Goal: Task Accomplishment & Management: Manage account settings

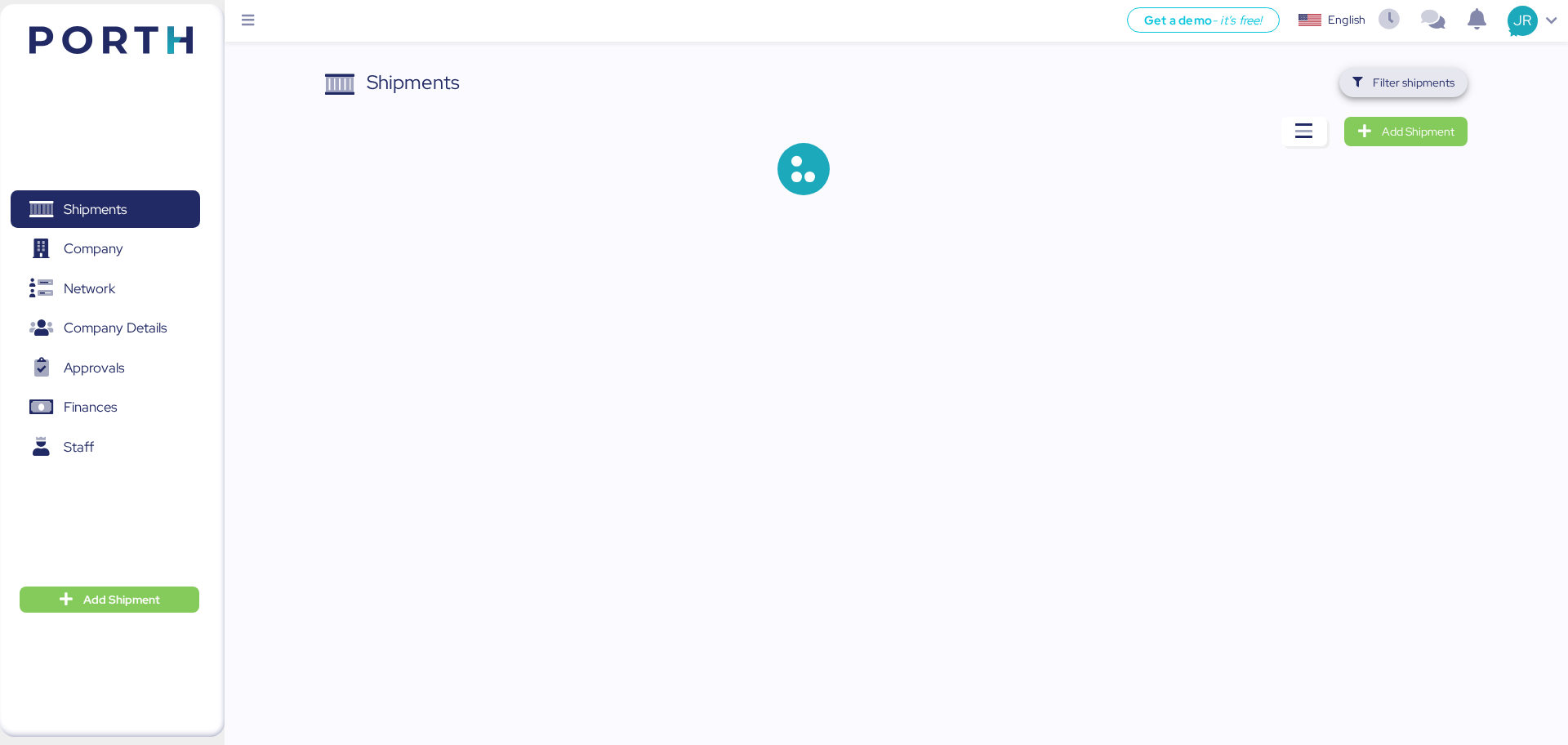
click at [1426, 88] on span "Filter shipments" at bounding box center [1414, 82] width 81 height 19
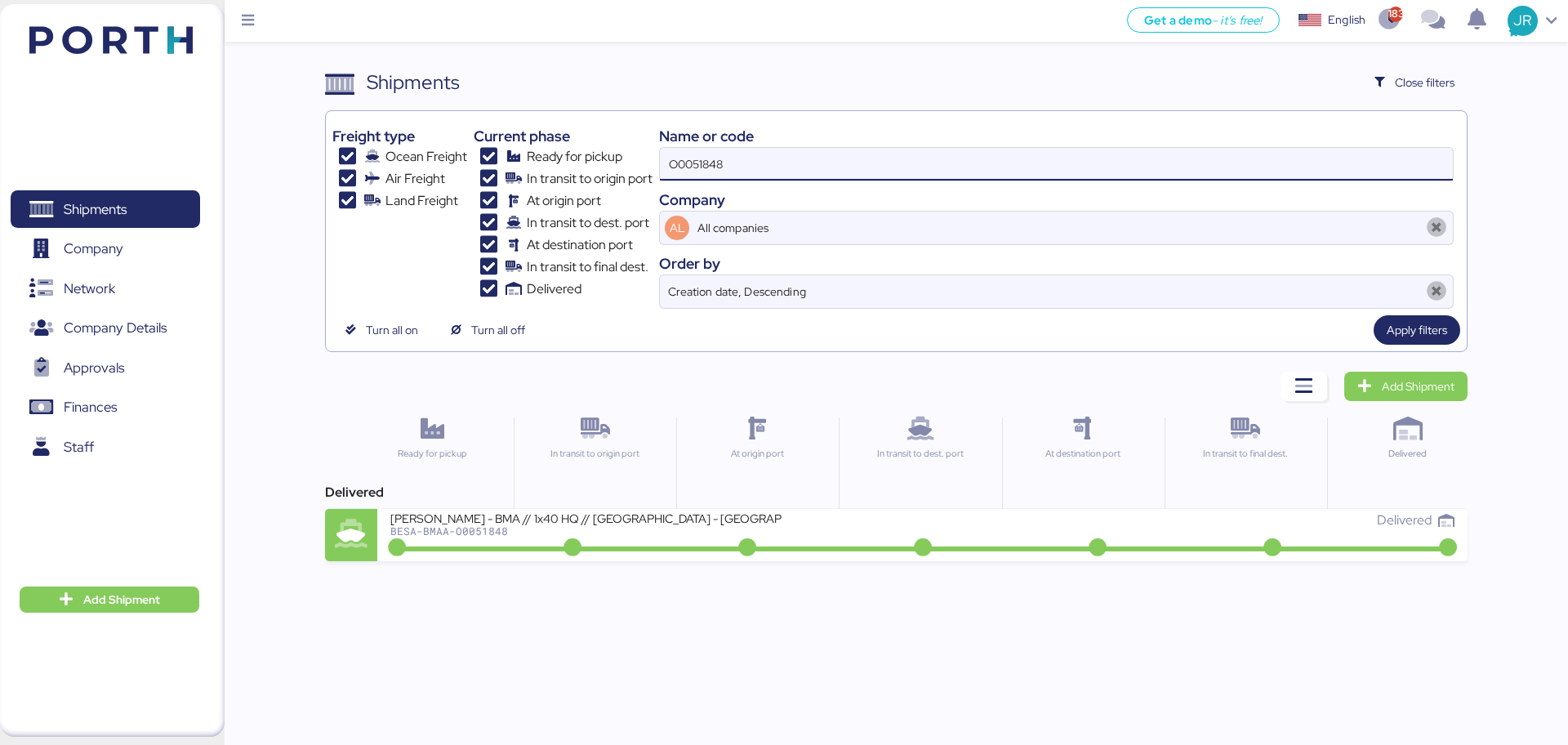
drag, startPoint x: 775, startPoint y: 162, endPoint x: 499, endPoint y: 172, distance: 276.2
click at [499, 172] on div "Freight type Ocean Freight Air Freight Land Freight Current phase Ready for pic…" at bounding box center [896, 212] width 1128 height 191
paste input "ADME25556"
type input "ADME255568"
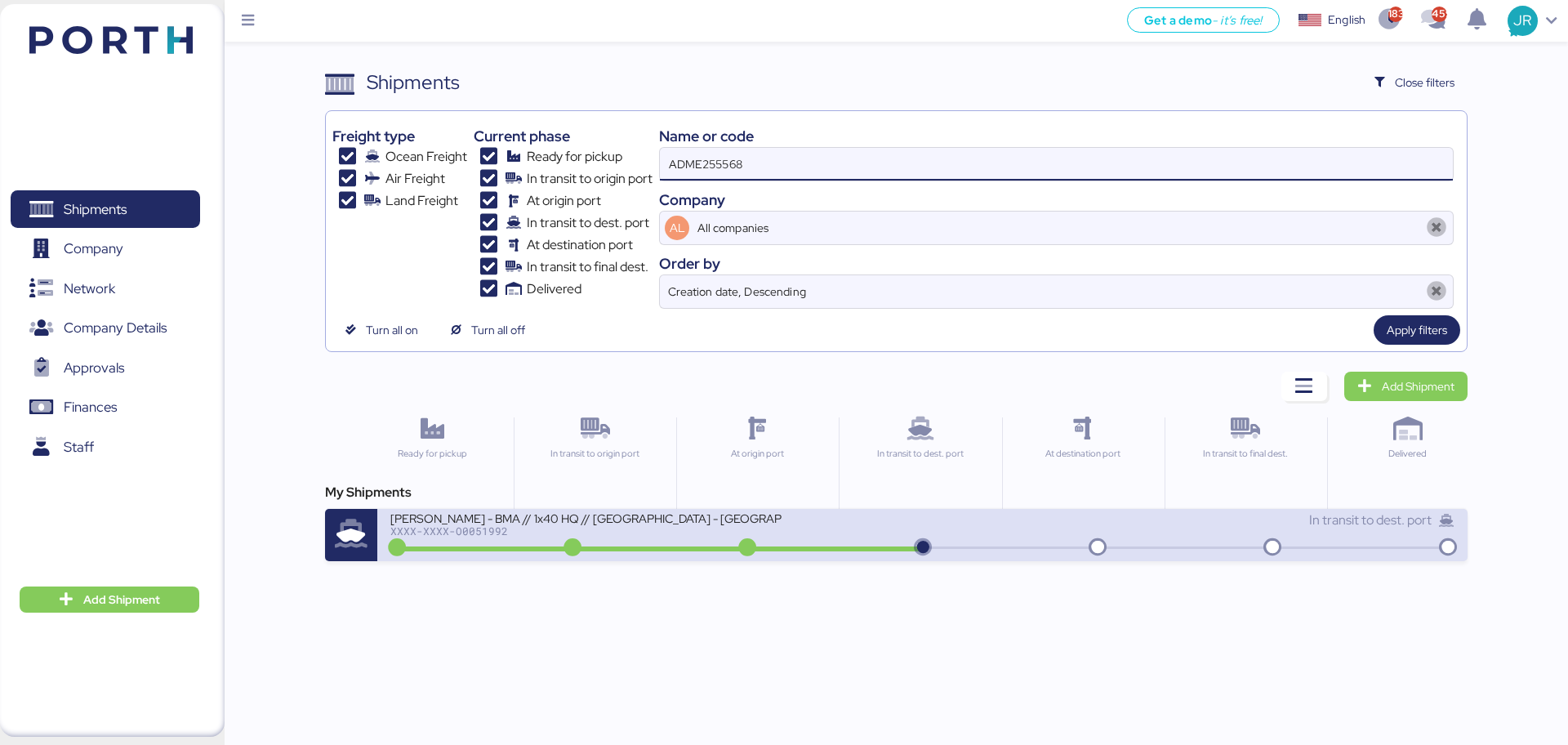
click at [464, 525] on div "XXXX-XXXX-O0051992" at bounding box center [586, 531] width 392 height 11
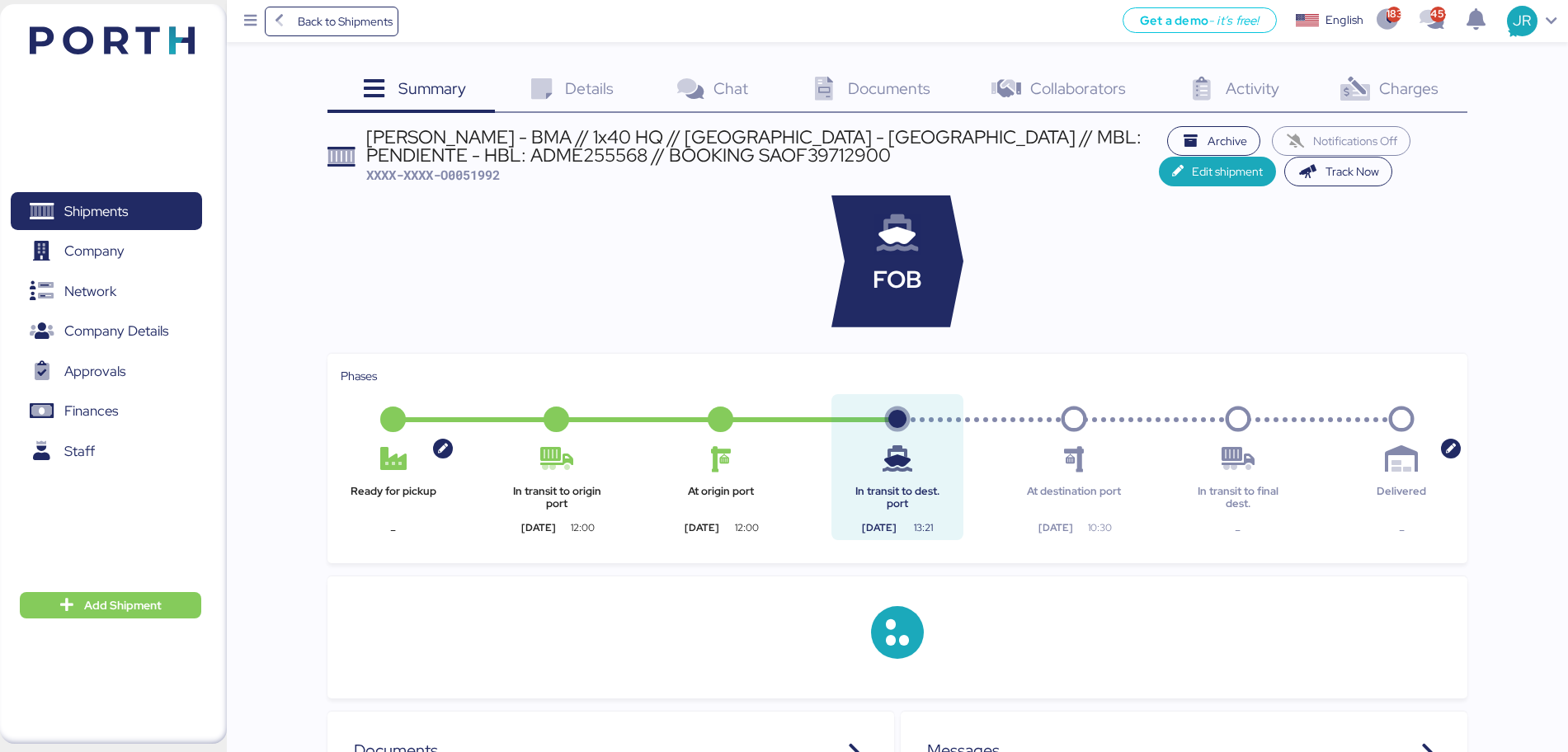
click at [1401, 81] on span "Charges" at bounding box center [1409, 88] width 60 height 21
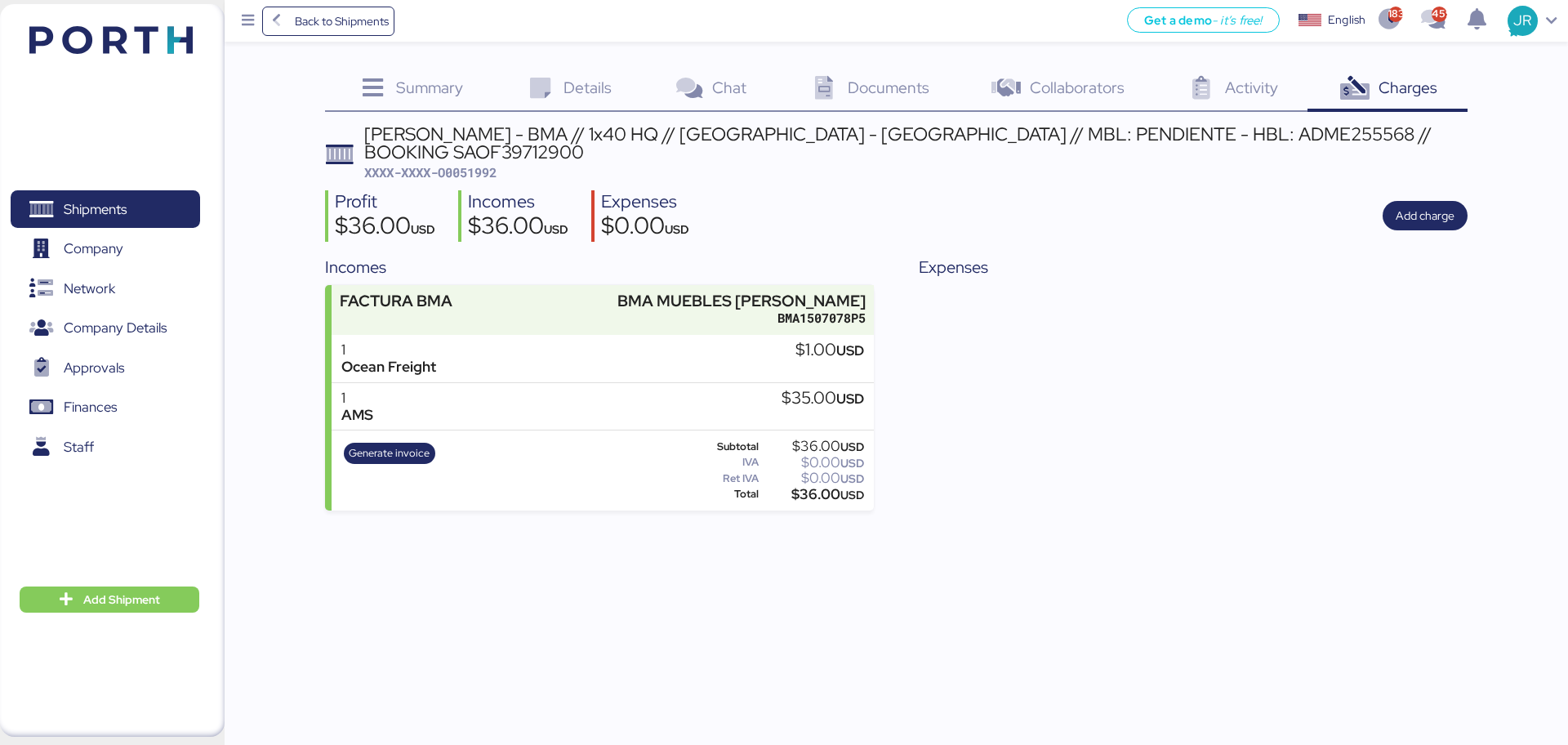
click at [835, 86] on icon at bounding box center [824, 89] width 35 height 24
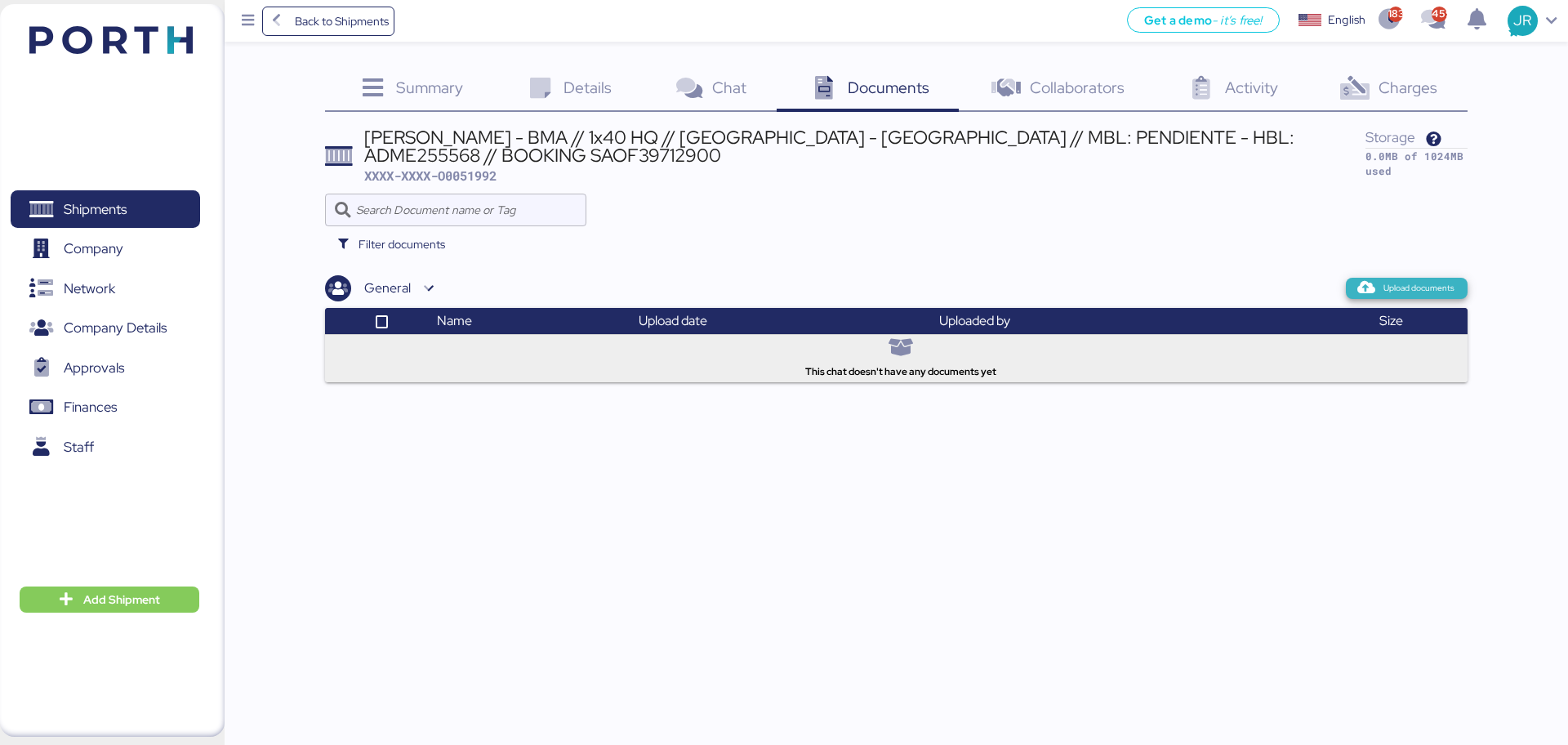
click at [1369, 290] on icon "button" at bounding box center [1367, 288] width 15 height 15
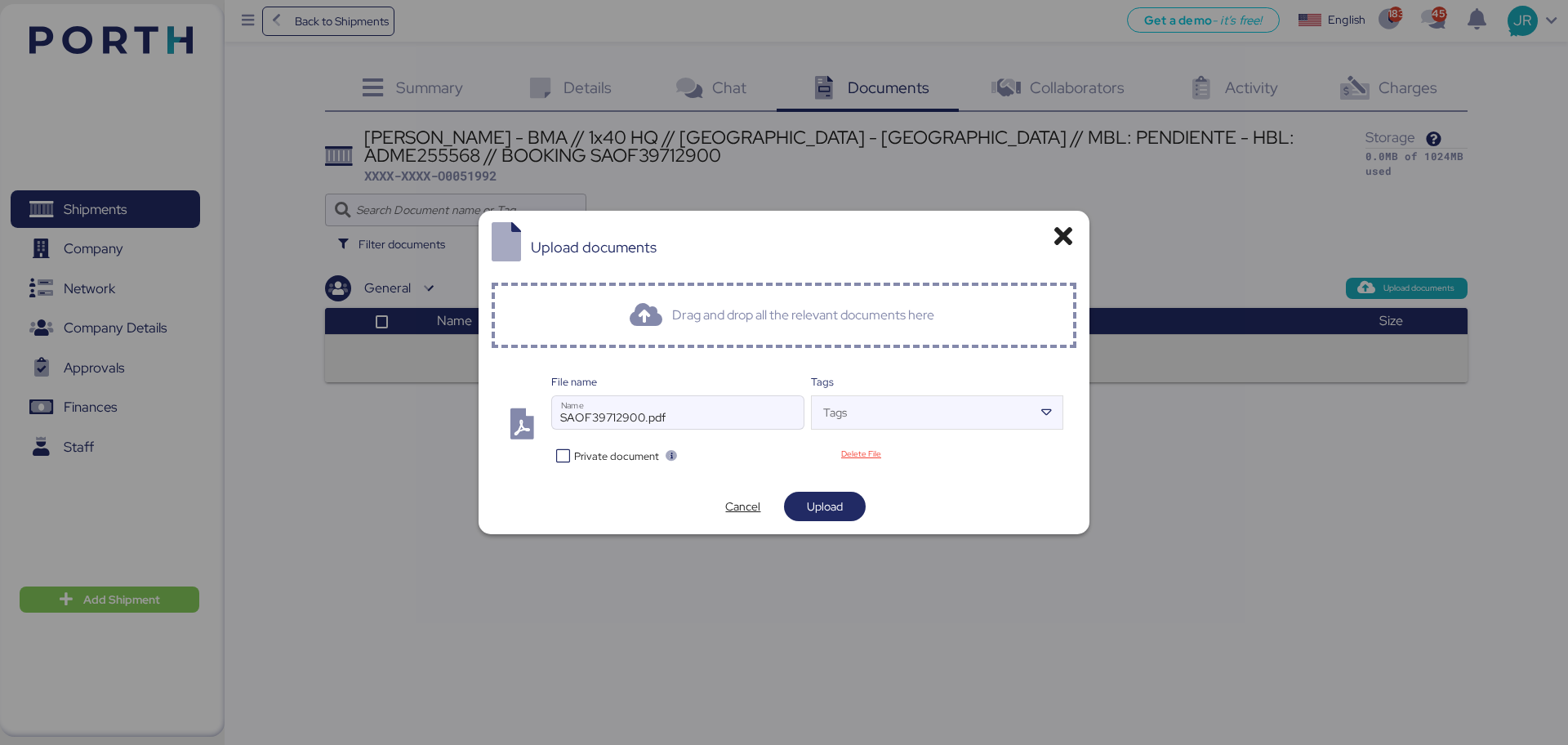
click at [621, 459] on span "Private document" at bounding box center [617, 456] width 85 height 16
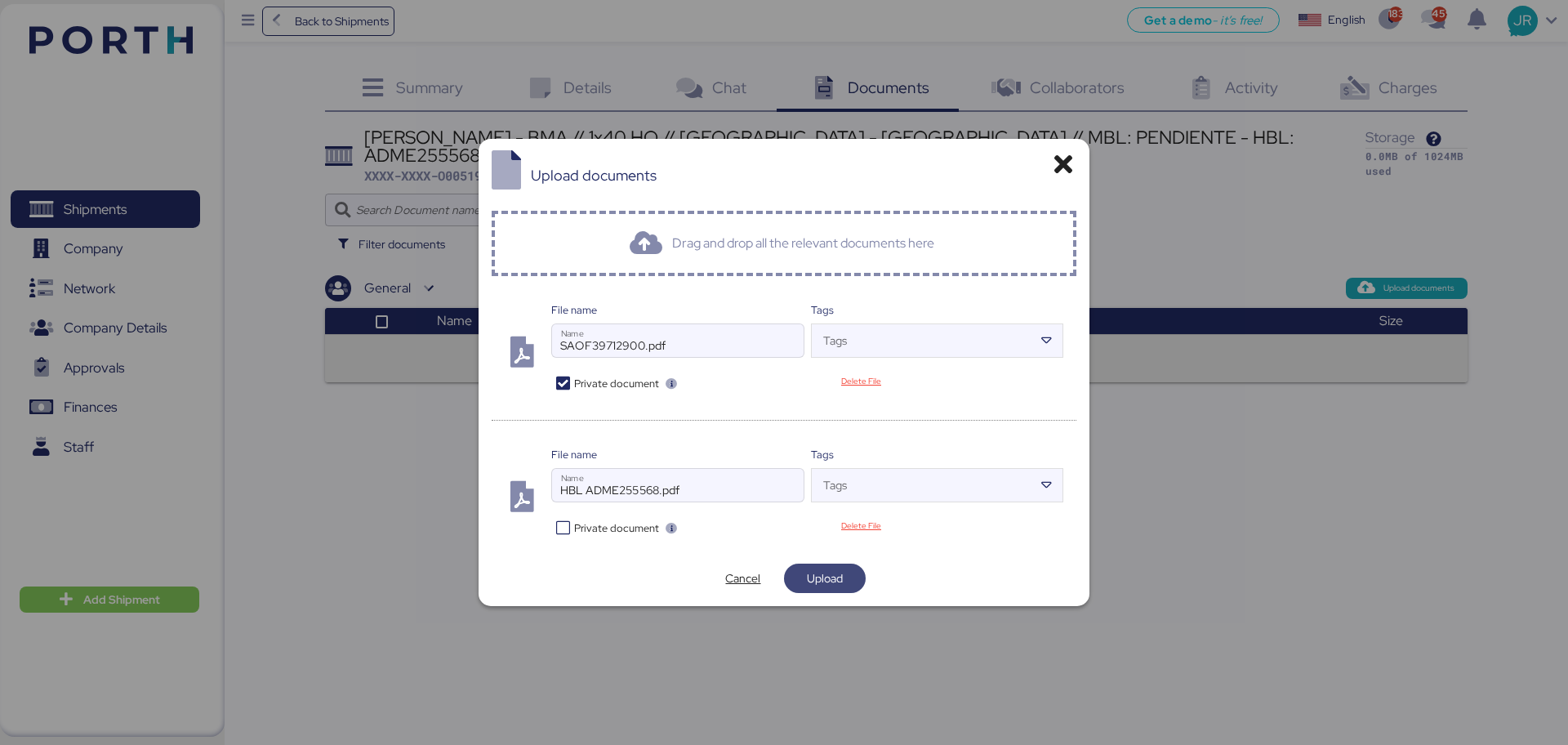
click at [807, 576] on span "Upload" at bounding box center [825, 578] width 36 height 19
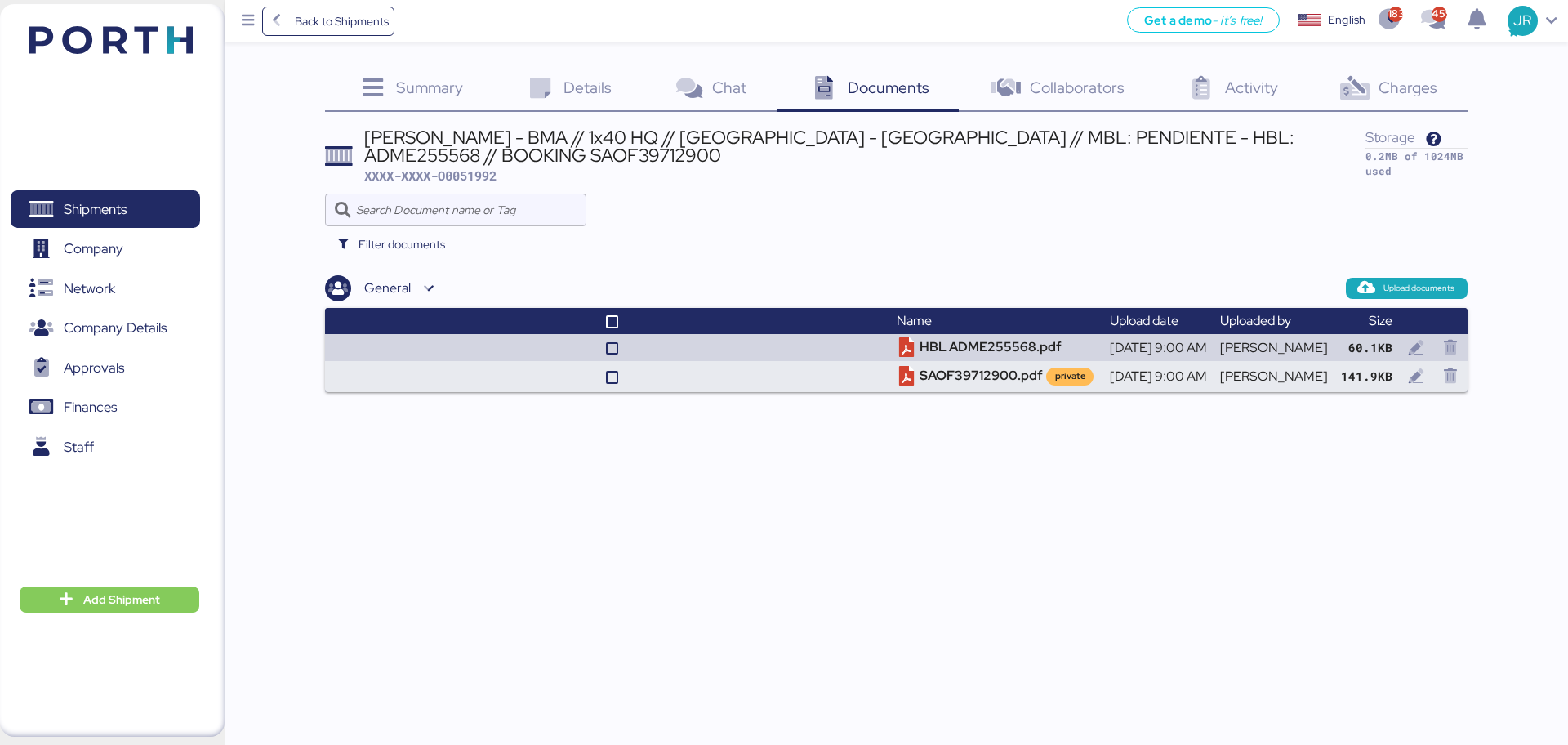
click at [1405, 79] on span "Charges" at bounding box center [1408, 87] width 59 height 21
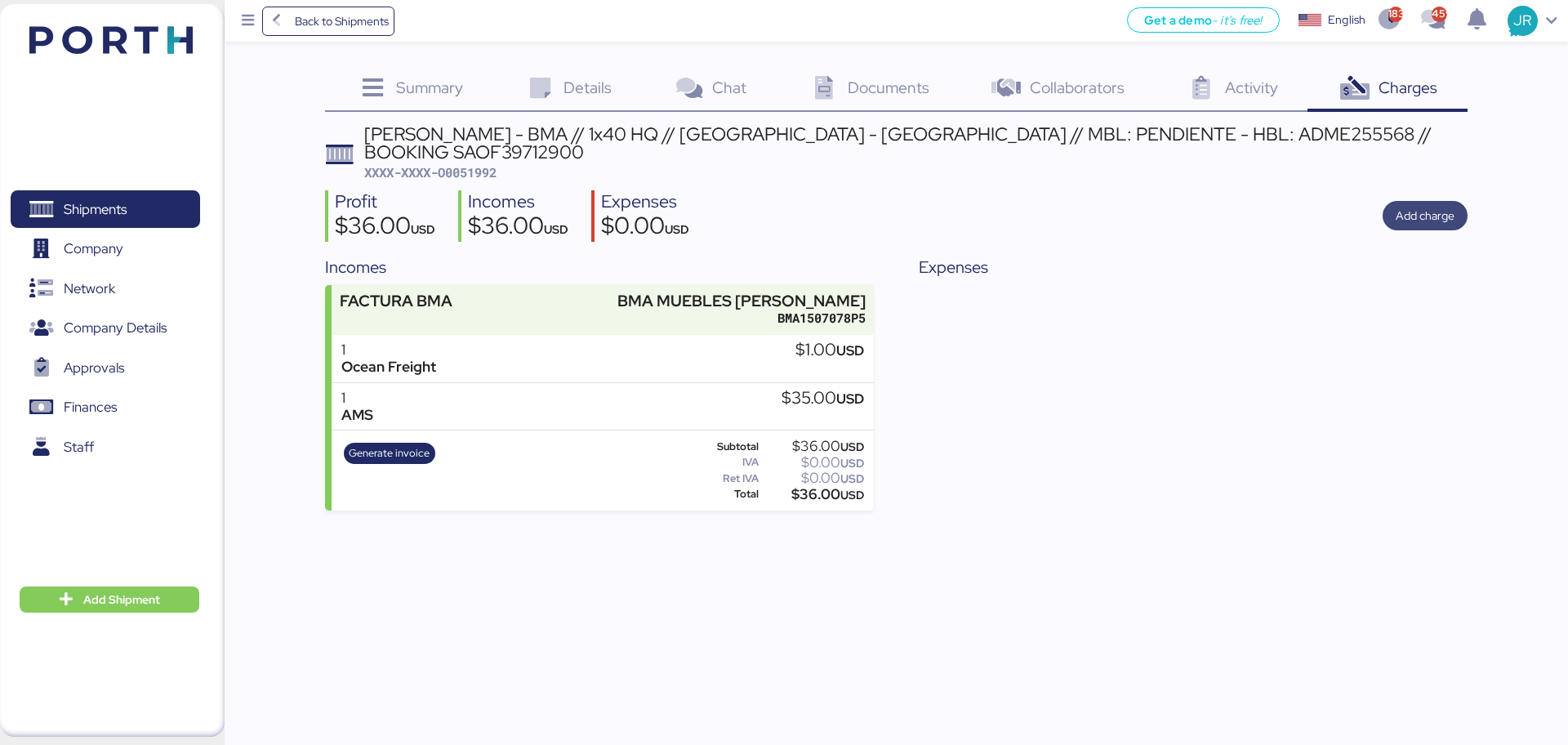
click at [1417, 206] on span "Add charge" at bounding box center [1426, 215] width 59 height 19
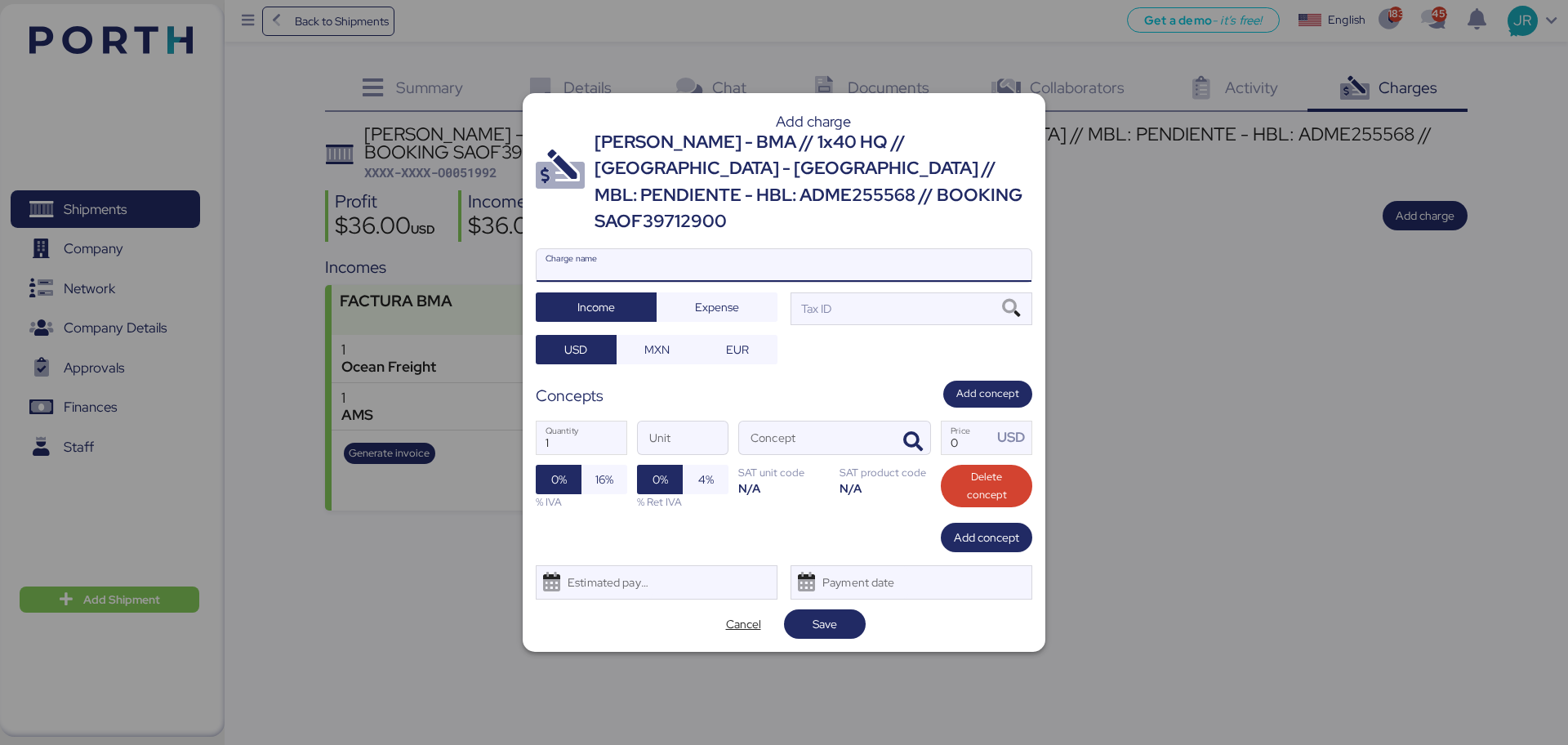
click at [845, 257] on input "Charge name" at bounding box center [784, 265] width 495 height 32
type input "PROFIT SHARE"
click at [704, 297] on span "Expense" at bounding box center [718, 306] width 44 height 19
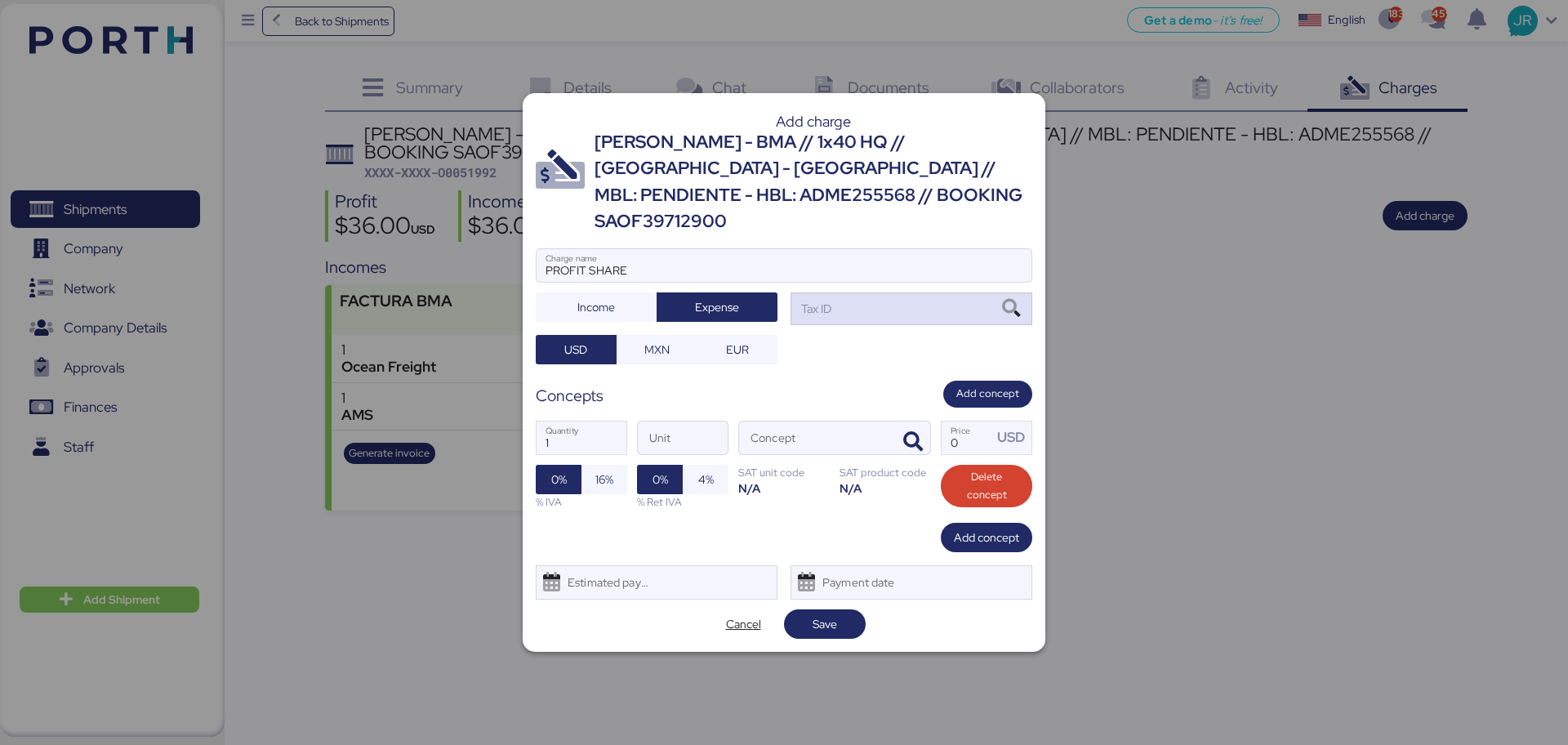
click at [1018, 300] on icon at bounding box center [1011, 308] width 28 height 18
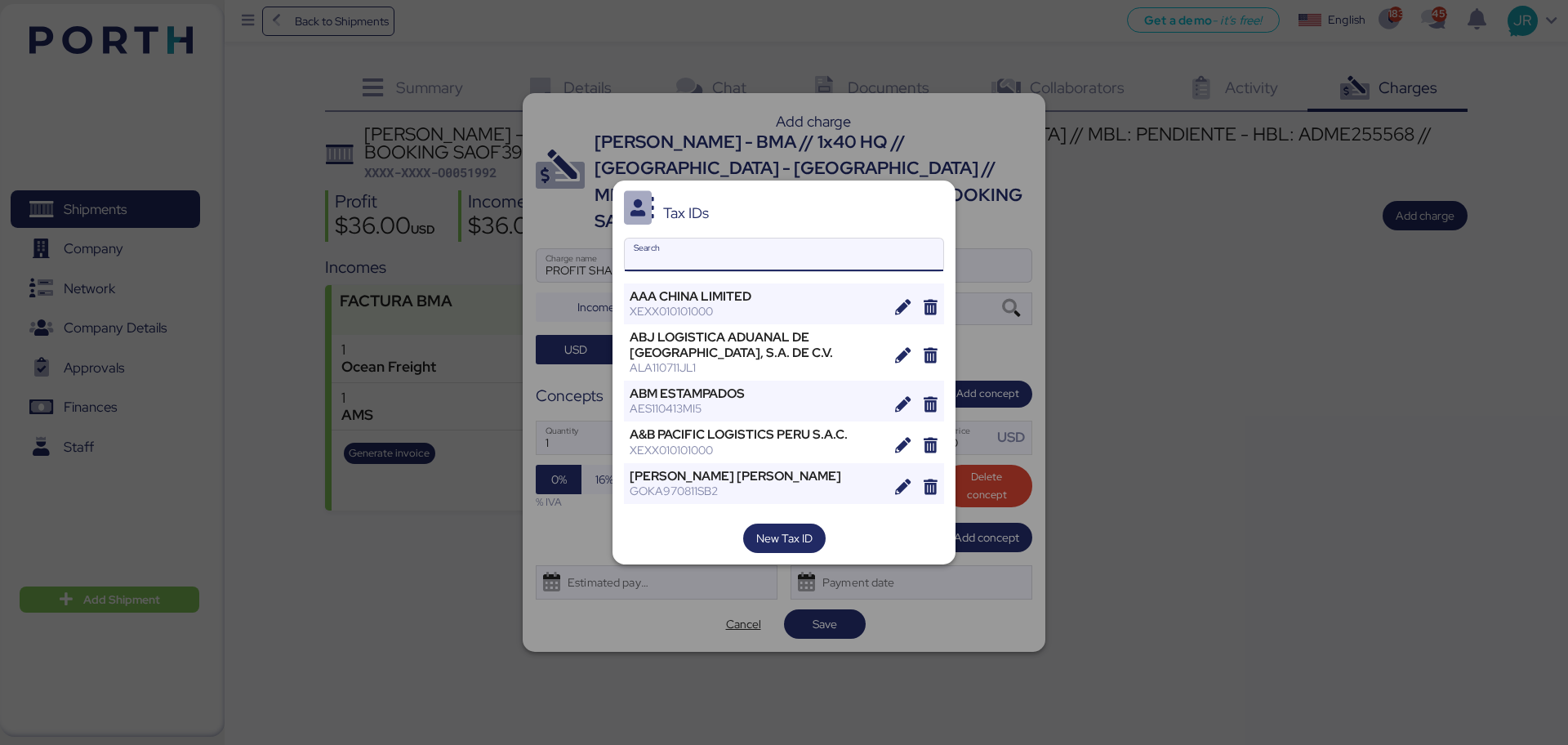
click at [718, 262] on input "Search" at bounding box center [784, 254] width 319 height 32
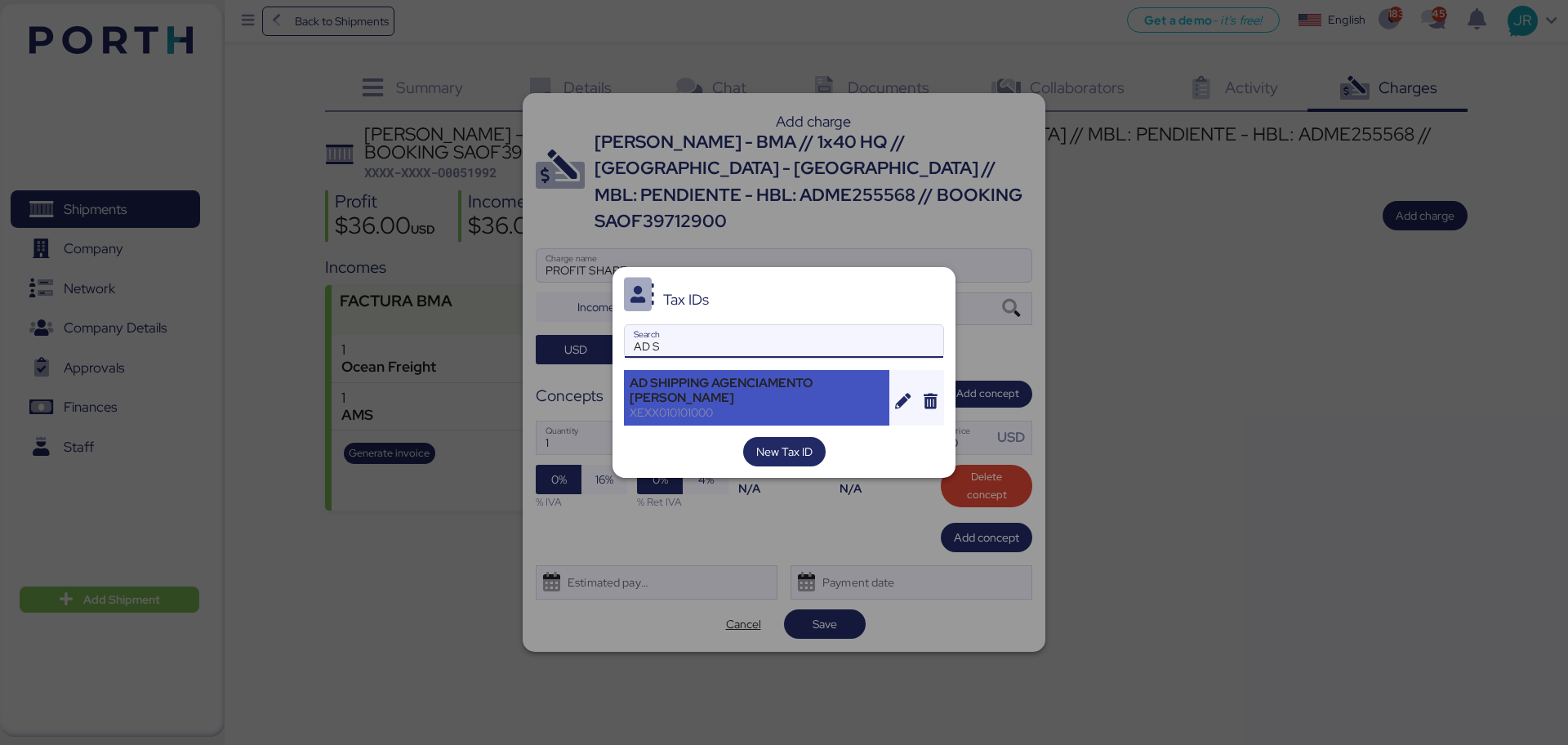
type input "AD S"
click at [690, 379] on div "AD SHIPPING AGENCIAMENTO [PERSON_NAME]" at bounding box center [756, 391] width 254 height 30
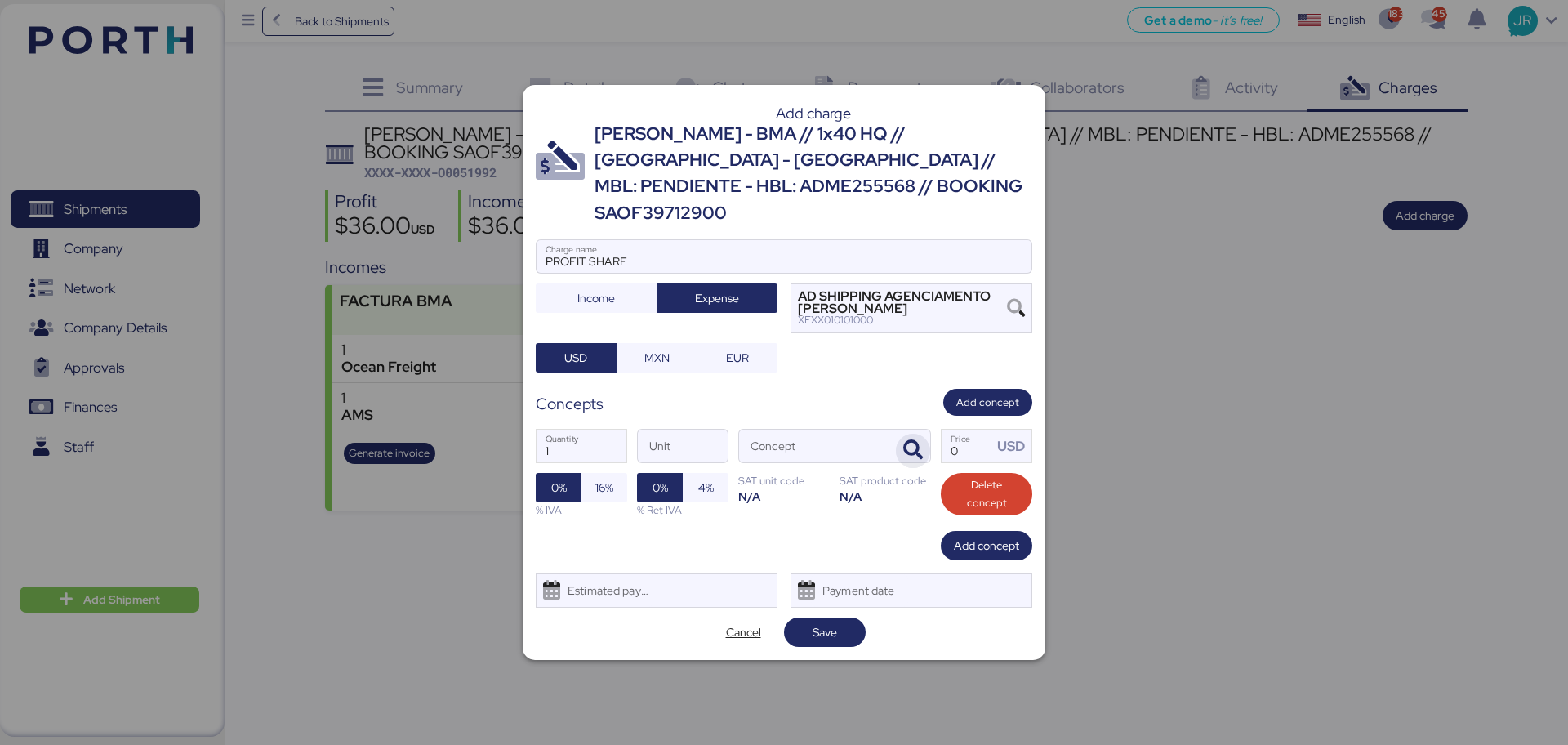
click at [907, 440] on icon "button" at bounding box center [912, 450] width 19 height 19
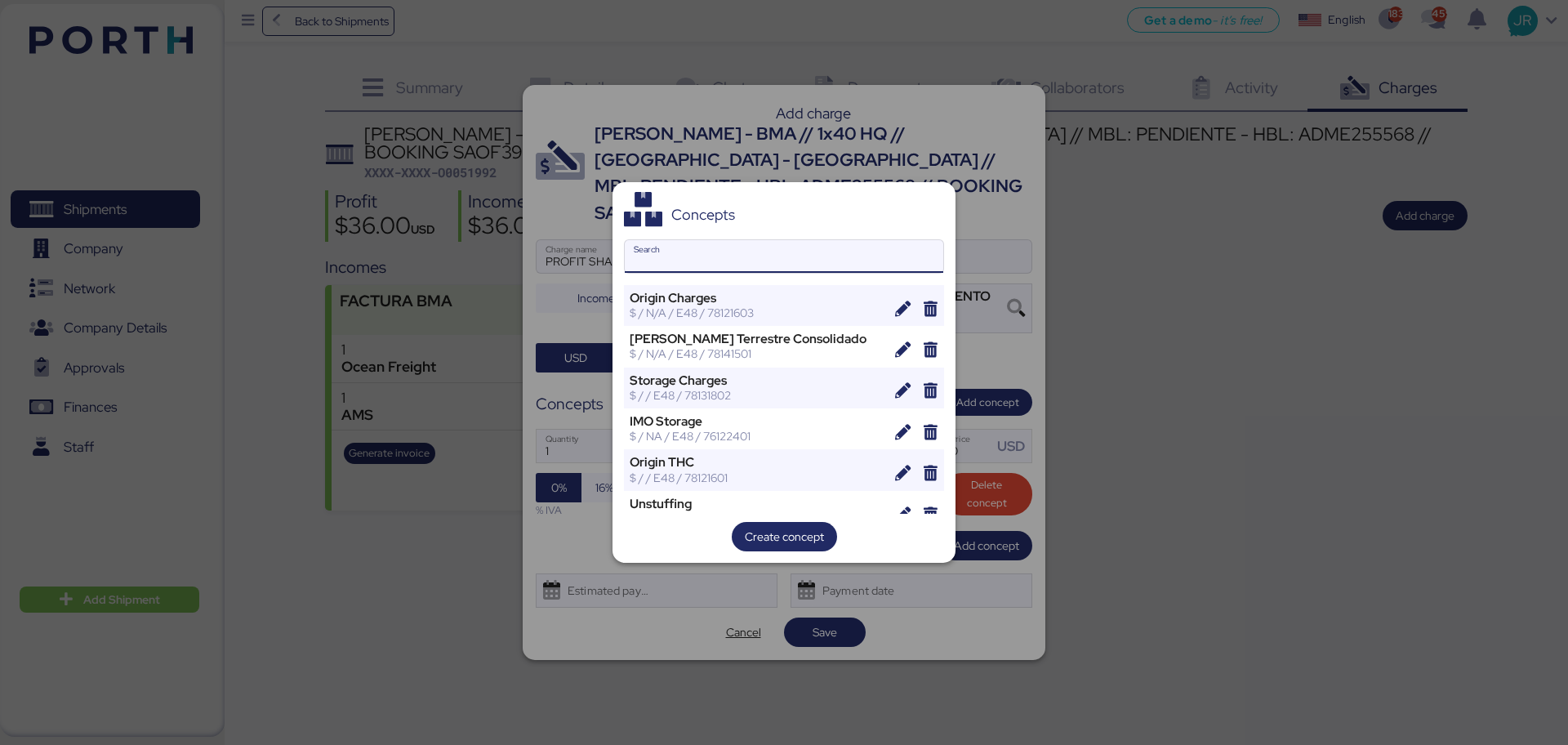
click at [802, 249] on input "Search" at bounding box center [784, 256] width 319 height 32
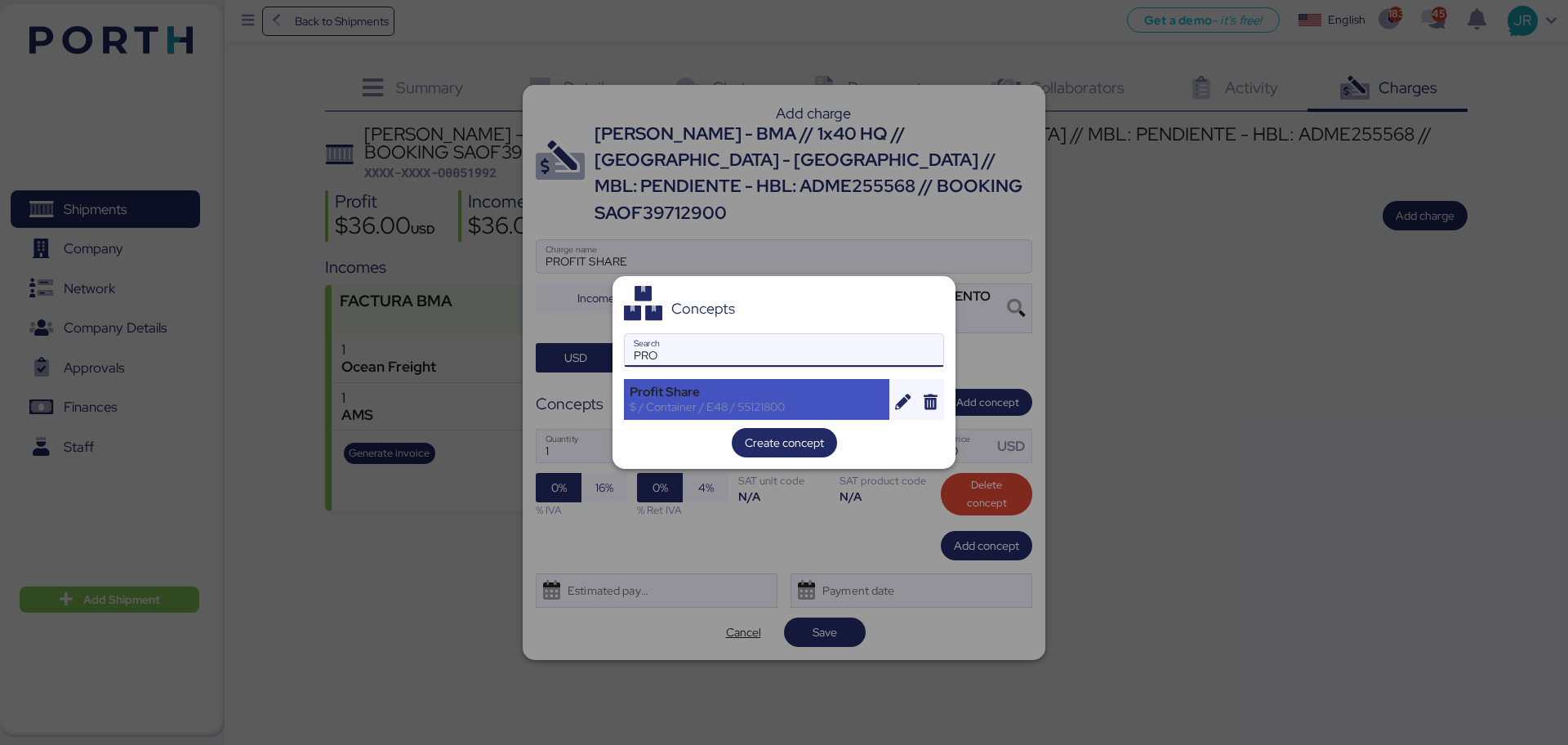
type input "PRO"
click at [690, 392] on div "Profit Share" at bounding box center [756, 392] width 254 height 15
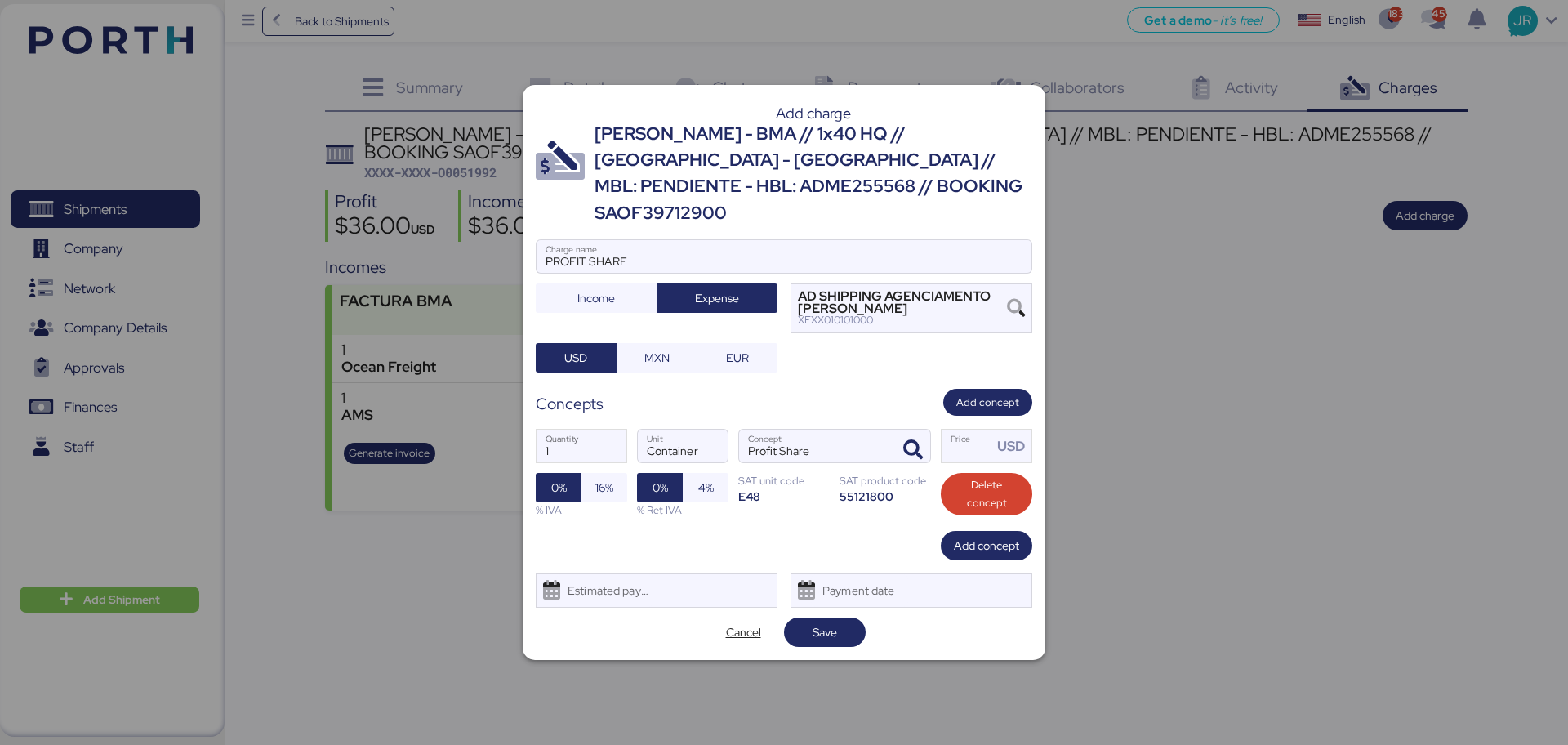
click at [959, 435] on input "Price USD" at bounding box center [967, 445] width 51 height 32
type input "6"
type input "50"
click at [617, 583] on div "Estimated payment date" at bounding box center [604, 590] width 97 height 32
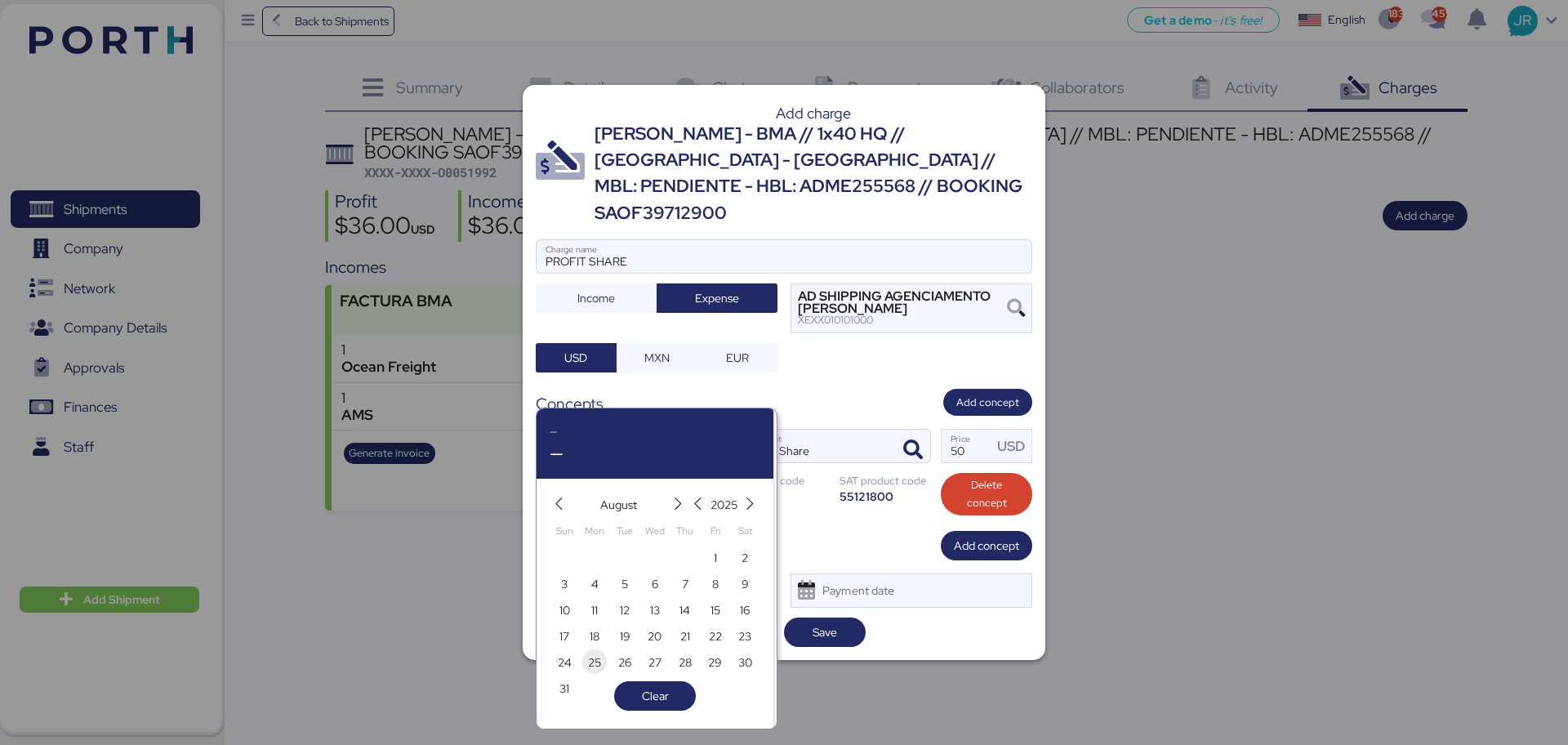
click at [590, 667] on span "25" at bounding box center [595, 662] width 13 height 19
type input "[DATE]"
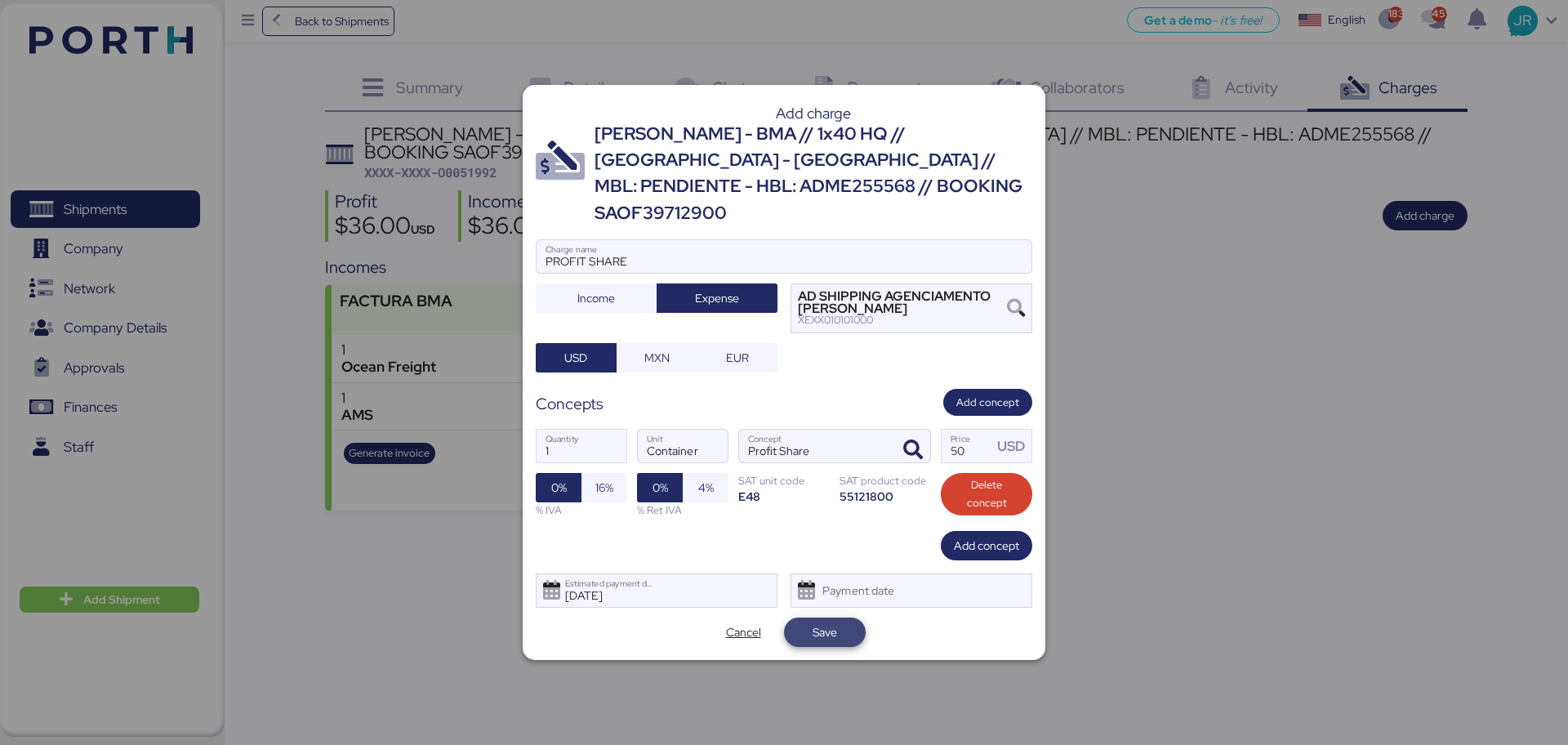
click at [825, 627] on span "Save" at bounding box center [825, 631] width 25 height 19
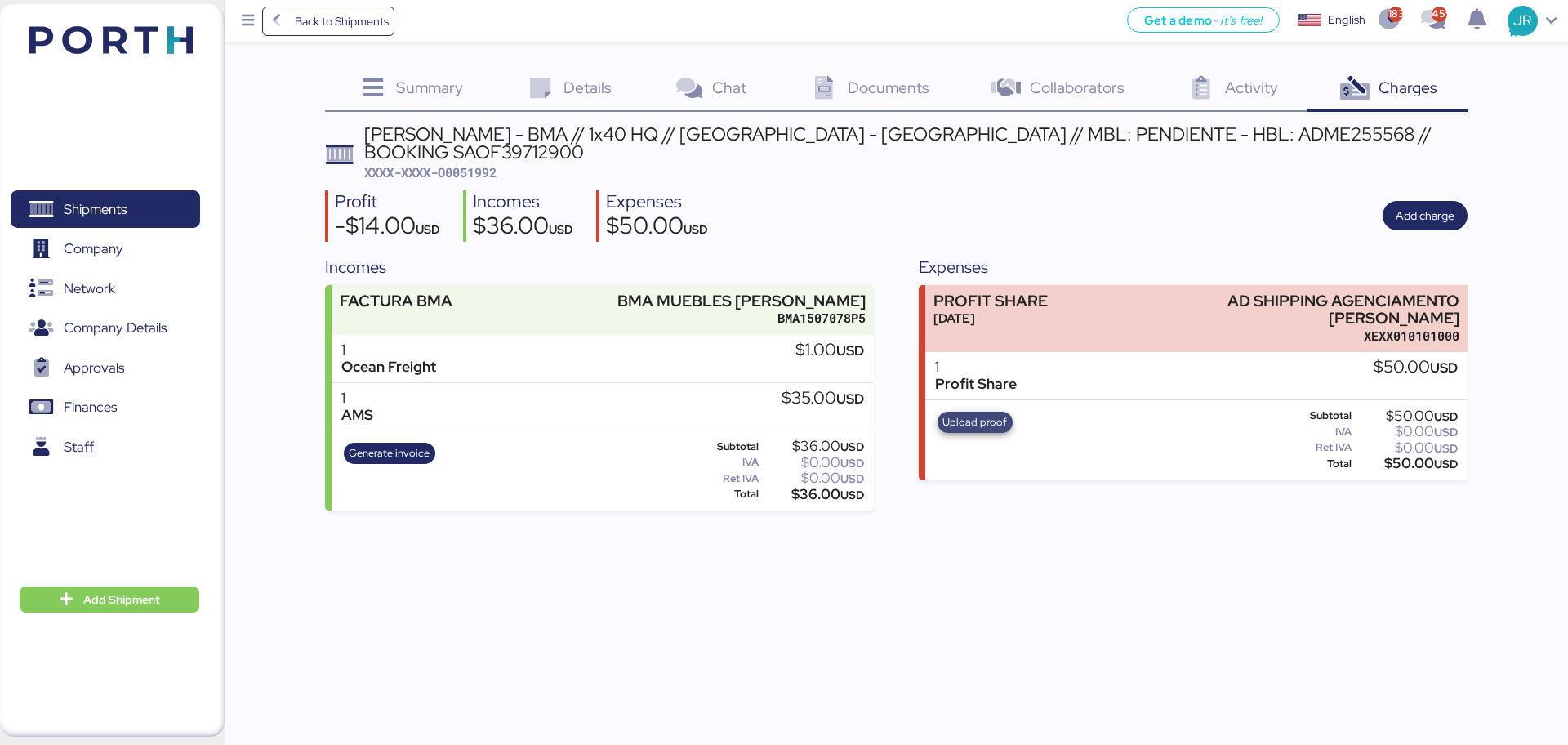
click at [986, 414] on span "Upload proof" at bounding box center [975, 422] width 65 height 18
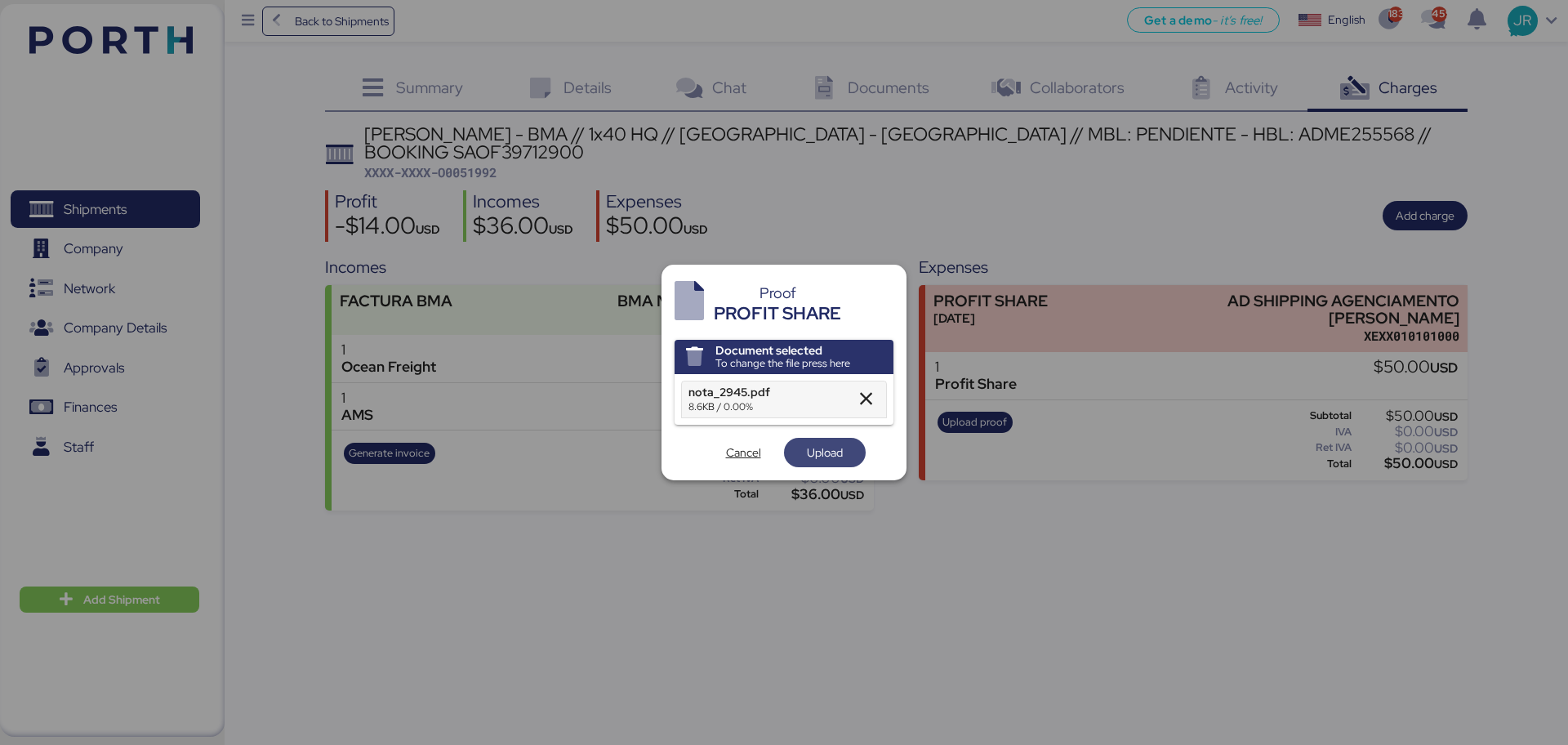
click at [813, 455] on span "Upload" at bounding box center [825, 451] width 36 height 19
